Goal: Task Accomplishment & Management: Use online tool/utility

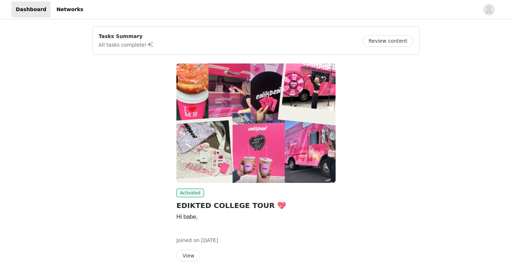
scroll to position [19, 0]
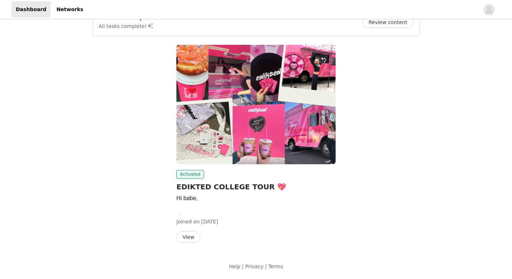
click at [399, 23] on button "Review content" at bounding box center [387, 21] width 51 height 11
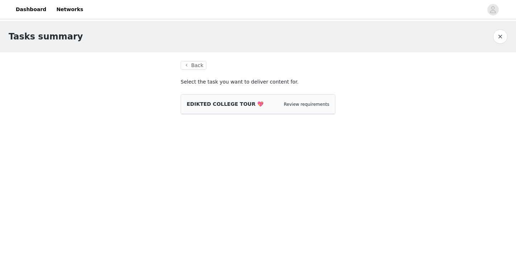
click at [231, 107] on div "EDIKTED COLLEGE TOUR 💖" at bounding box center [225, 104] width 77 height 8
click at [197, 64] on button "Back" at bounding box center [194, 65] width 26 height 9
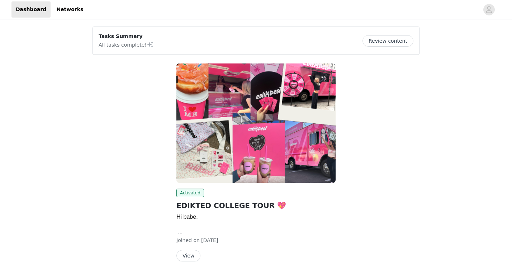
scroll to position [19, 0]
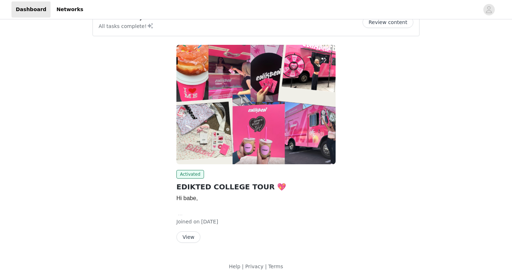
click at [188, 238] on button "View" at bounding box center [188, 236] width 24 height 11
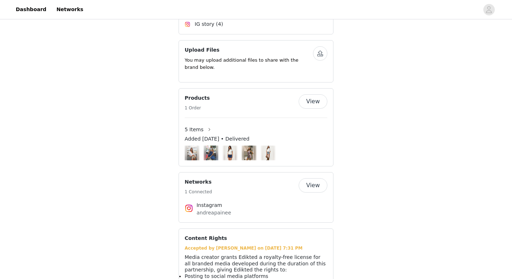
scroll to position [424, 0]
click at [207, 130] on button "button" at bounding box center [208, 128] width 11 height 11
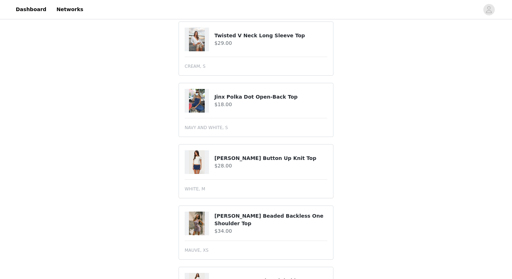
scroll to position [86, 0]
